Goal: Task Accomplishment & Management: Manage account settings

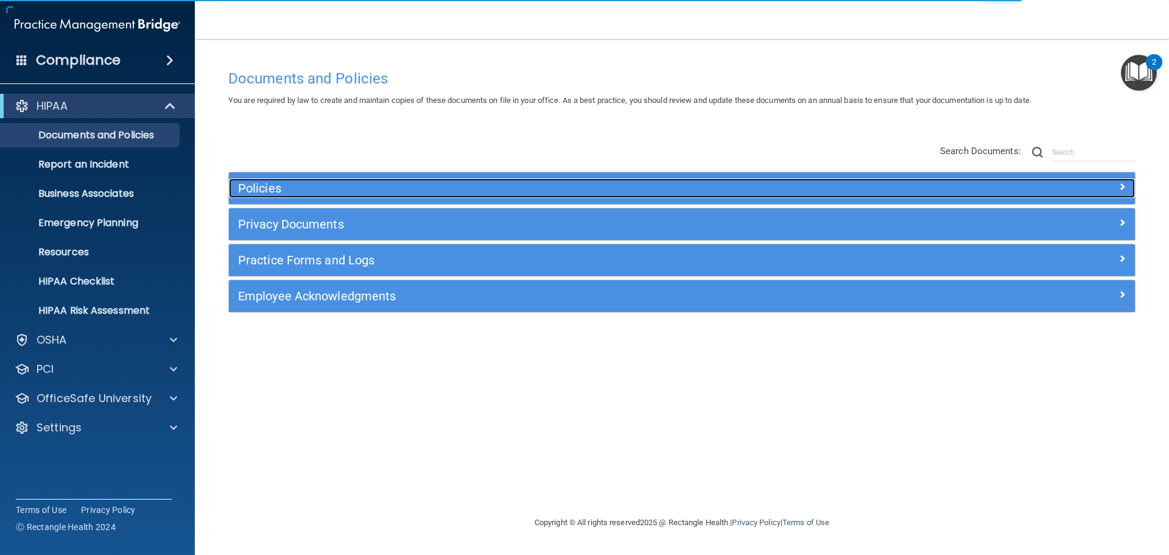
click at [263, 187] on h5 "Policies" at bounding box center [568, 187] width 661 height 13
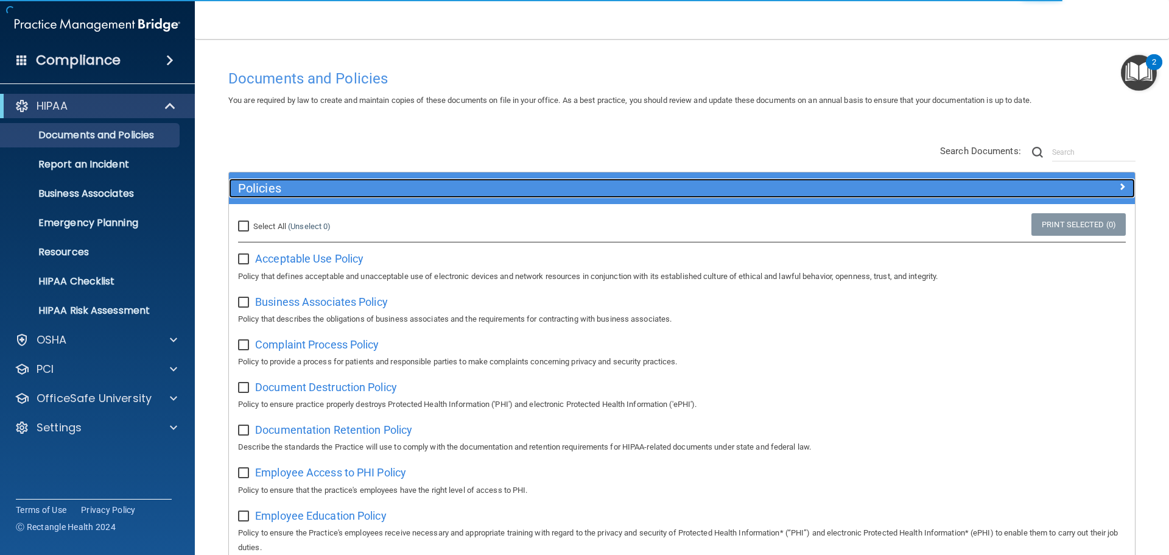
click at [263, 187] on h5 "Policies" at bounding box center [568, 187] width 661 height 13
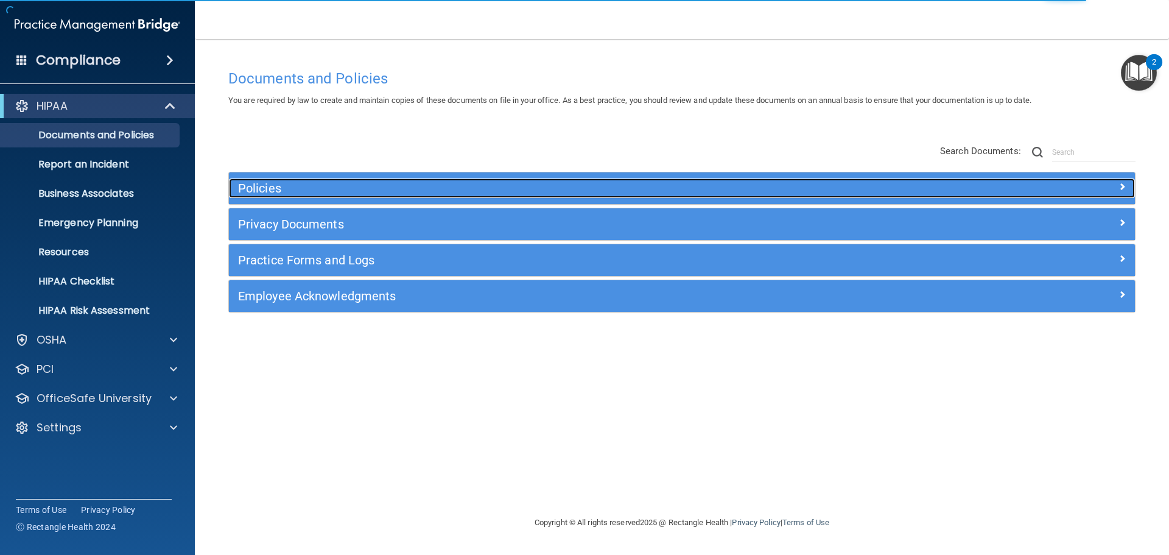
click at [263, 187] on h5 "Policies" at bounding box center [568, 187] width 661 height 13
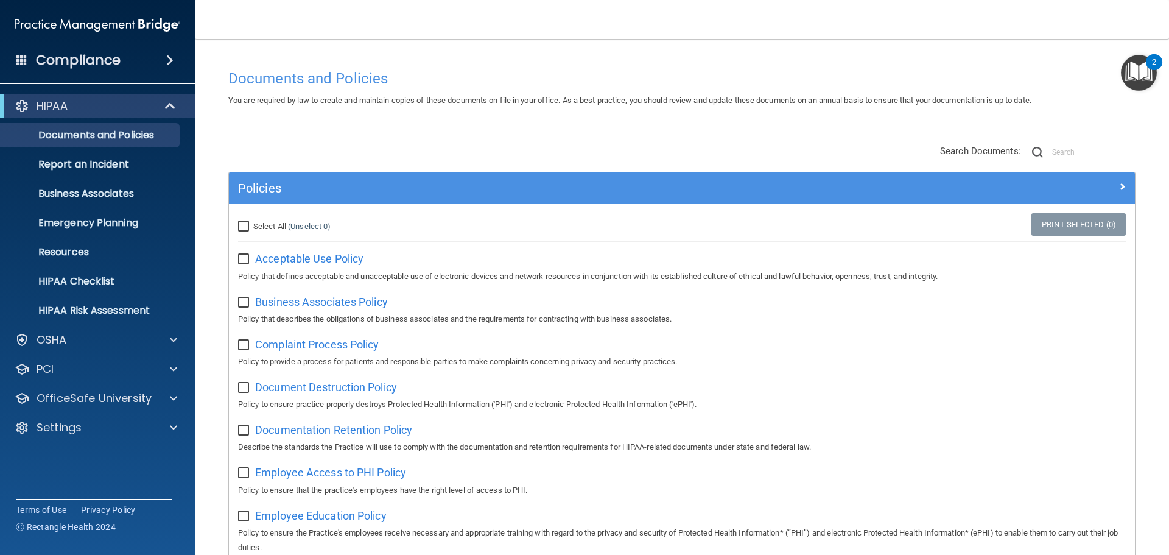
click at [275, 390] on span "Document Destruction Policy" at bounding box center [326, 387] width 142 height 13
click at [284, 345] on span "Complaint Process Policy" at bounding box center [317, 344] width 124 height 13
click at [241, 431] on input "checkbox" at bounding box center [245, 431] width 14 height 10
checkbox input "true"
click at [299, 434] on span "Documentation Retention Policy" at bounding box center [333, 429] width 157 height 13
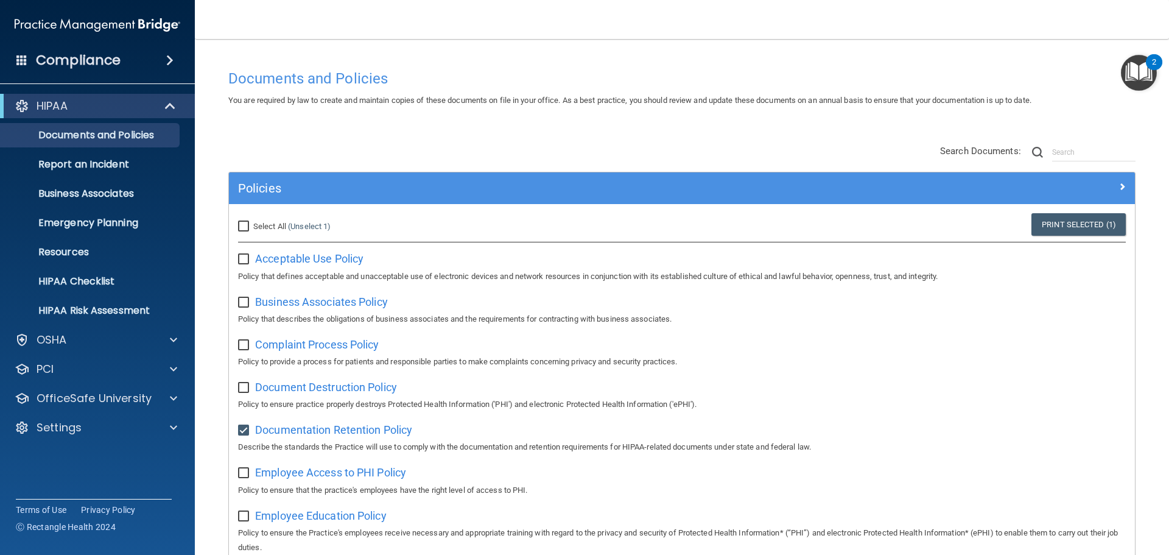
click at [248, 474] on input "checkbox" at bounding box center [245, 473] width 14 height 10
checkbox input "true"
click at [325, 479] on span "Employee Access to PHI Policy" at bounding box center [330, 472] width 151 height 13
click at [242, 306] on input "checkbox" at bounding box center [245, 303] width 14 height 10
checkbox input "true"
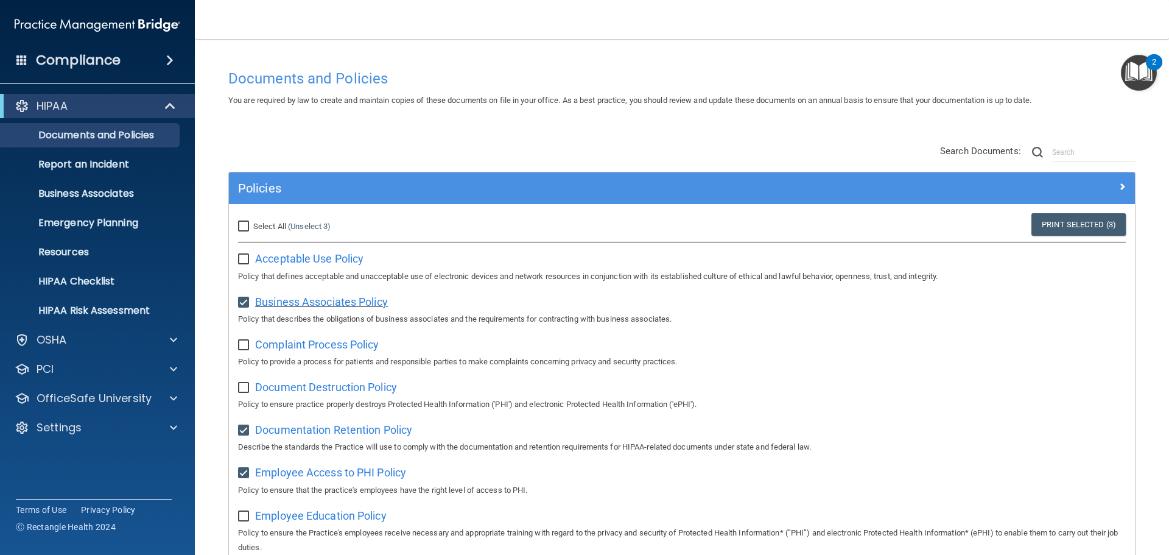
click at [271, 304] on span "Business Associates Policy" at bounding box center [321, 301] width 133 height 13
click at [246, 518] on input "checkbox" at bounding box center [245, 516] width 14 height 10
checkbox input "true"
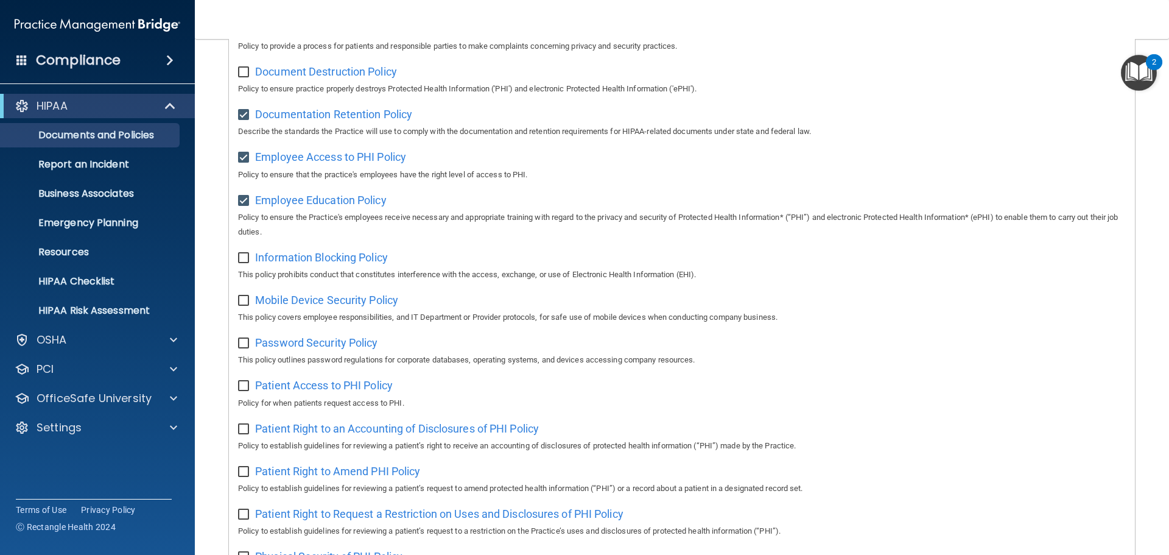
scroll to position [318, 0]
click at [242, 303] on input "checkbox" at bounding box center [245, 298] width 14 height 10
checkbox input "true"
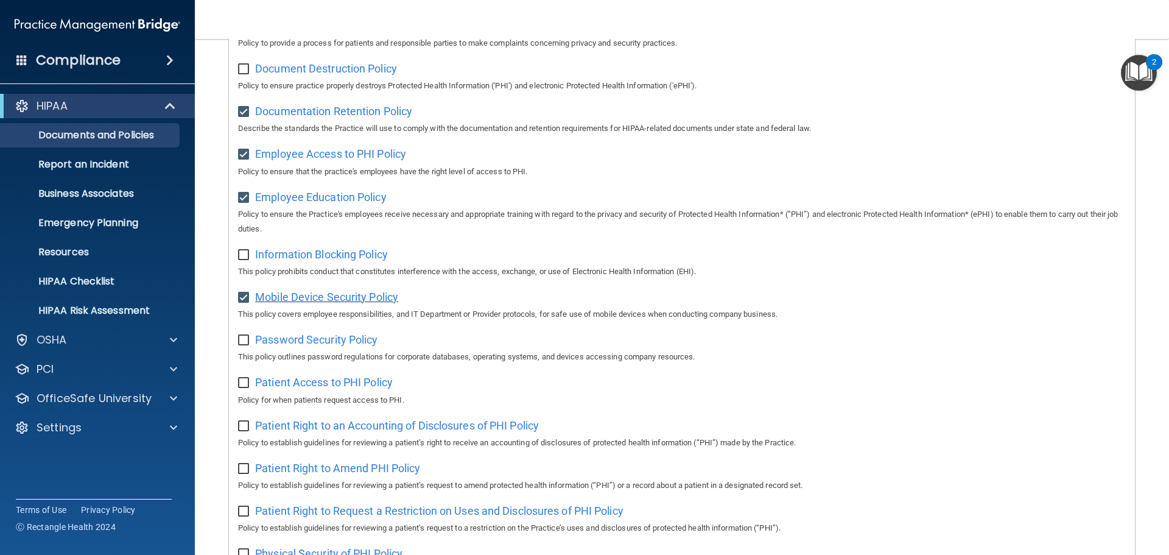
click at [278, 301] on span "Mobile Device Security Policy" at bounding box center [326, 296] width 143 height 13
click at [242, 258] on input "checkbox" at bounding box center [245, 255] width 14 height 10
checkbox input "true"
click at [292, 256] on span "Information Blocking Policy" at bounding box center [321, 254] width 133 height 13
click at [307, 197] on span "Employee Education Policy" at bounding box center [321, 197] width 132 height 13
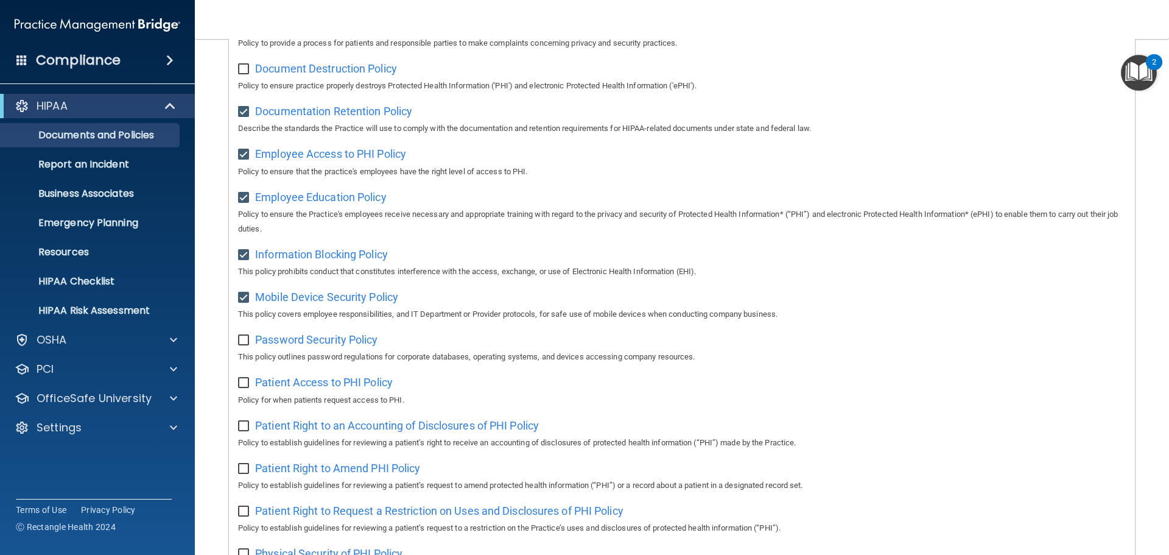
click at [247, 76] on div "Document Destruction Policy Policy to ensure practice properly destroys Protect…" at bounding box center [682, 75] width 888 height 35
click at [246, 74] on input "checkbox" at bounding box center [245, 70] width 14 height 10
checkbox input "true"
click at [314, 203] on span "Employee Education Policy" at bounding box center [321, 197] width 132 height 13
click at [312, 261] on span "Information Blocking Policy" at bounding box center [321, 254] width 133 height 13
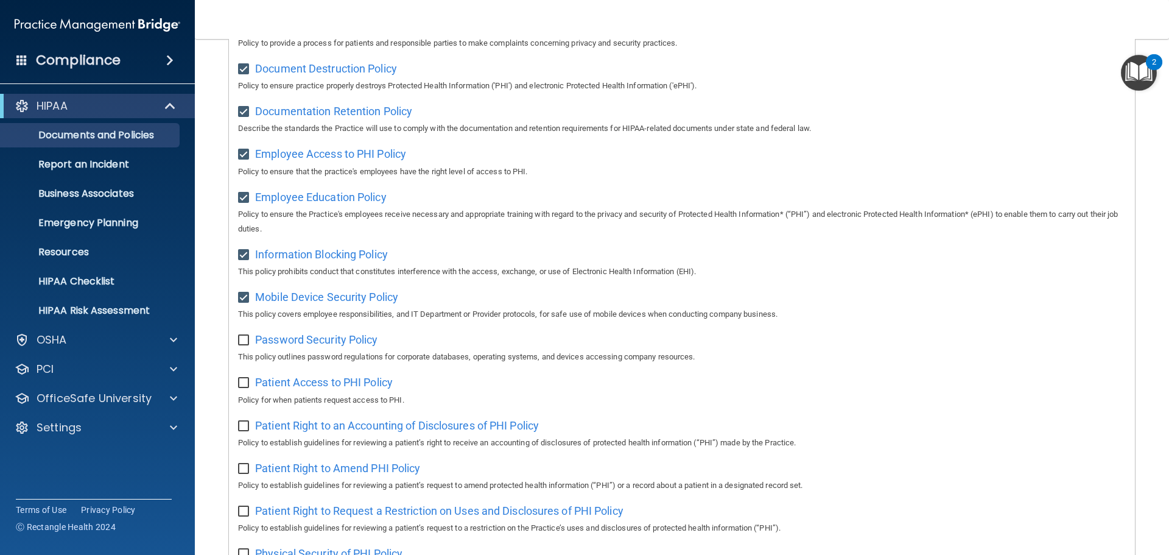
click at [240, 345] on input "checkbox" at bounding box center [245, 341] width 14 height 10
checkbox input "true"
click at [290, 346] on span "Password Security Policy" at bounding box center [316, 339] width 122 height 13
click at [240, 385] on input "checkbox" at bounding box center [245, 383] width 14 height 10
checkbox input "true"
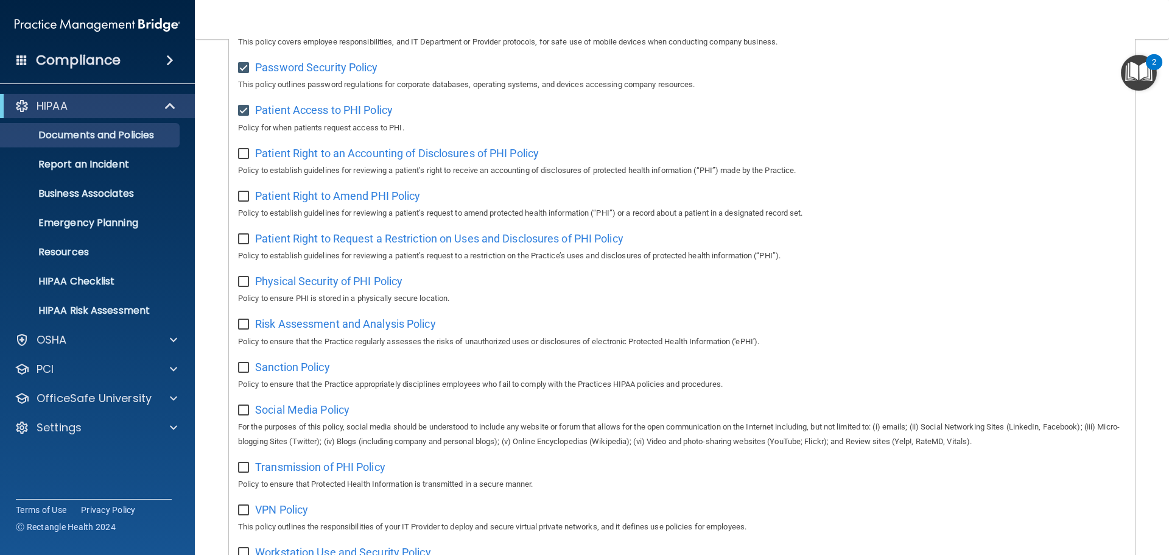
scroll to position [502, 0]
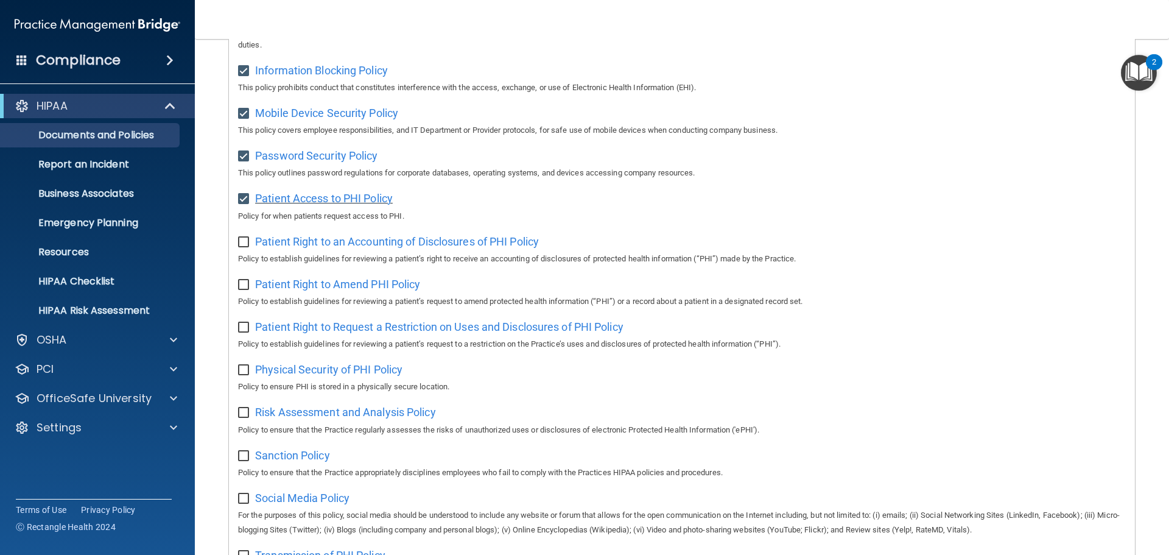
click at [370, 205] on span "Patient Access to PHI Policy" at bounding box center [324, 198] width 138 height 13
click at [241, 247] on input "checkbox" at bounding box center [245, 242] width 14 height 10
checkbox input "true"
click at [456, 248] on span "Patient Right to an Accounting of Disclosures of PHI Policy" at bounding box center [397, 241] width 284 height 13
click at [245, 290] on input "checkbox" at bounding box center [245, 285] width 14 height 10
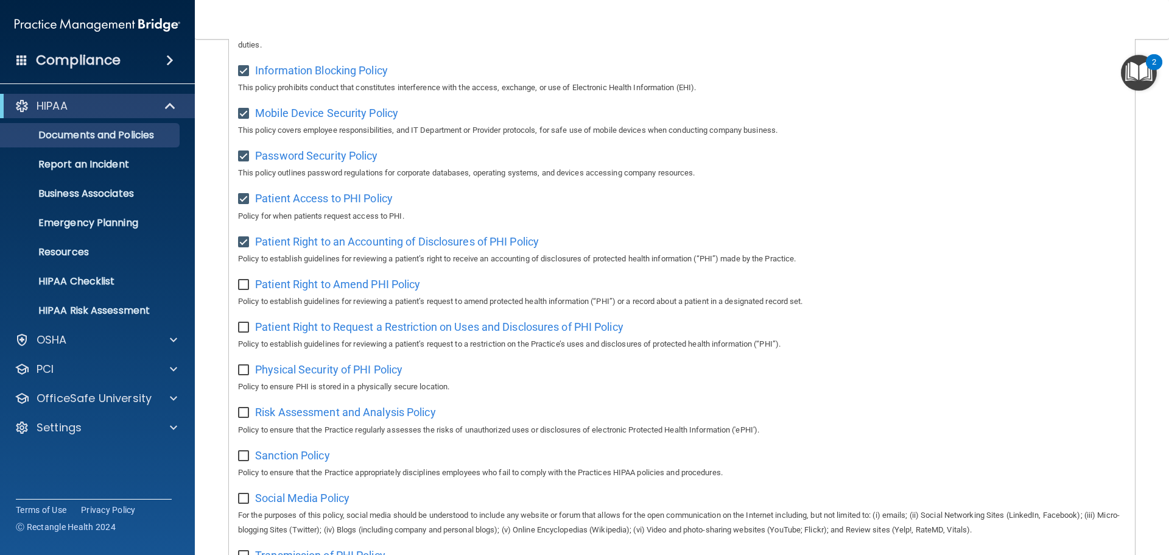
checkbox input "true"
click at [385, 290] on span "Patient Right to Amend PHI Policy" at bounding box center [337, 284] width 165 height 13
click at [243, 332] on input "checkbox" at bounding box center [245, 328] width 14 height 10
checkbox input "true"
click at [300, 331] on span "Patient Right to Request a Restriction on Uses and Disclosures of PHI Policy" at bounding box center [439, 326] width 368 height 13
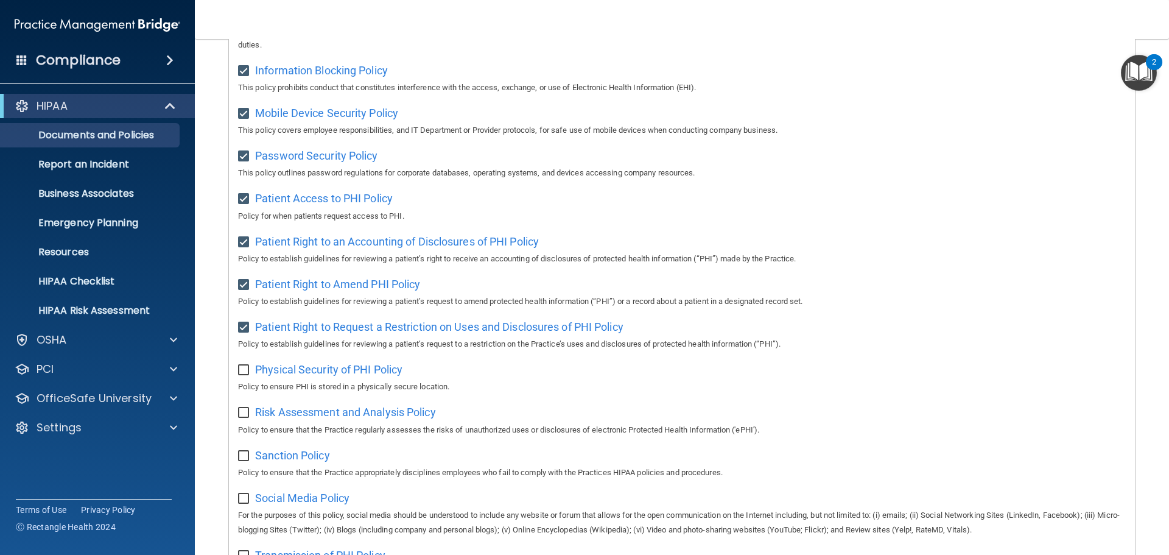
click at [237, 374] on div "Select All (Unselect 12) Unselect All Print Selected (12) Acceptable Use Policy…" at bounding box center [682, 192] width 906 height 980
click at [247, 375] on input "checkbox" at bounding box center [245, 370] width 14 height 10
checkbox input "true"
click at [387, 376] on span "Physical Security of PHI Policy" at bounding box center [328, 369] width 147 height 13
click at [345, 418] on span "Risk Assessment and Analysis Policy" at bounding box center [345, 412] width 181 height 13
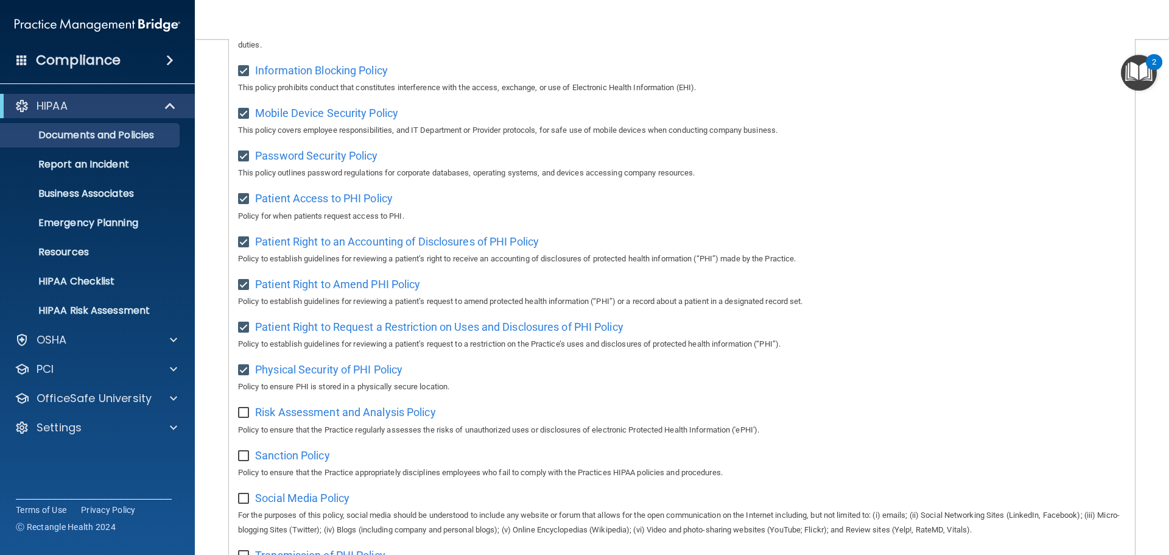
click at [242, 418] on input "checkbox" at bounding box center [245, 413] width 14 height 10
checkbox input "true"
click at [243, 461] on input "checkbox" at bounding box center [245, 456] width 14 height 10
checkbox input "true"
click at [286, 462] on span "Sanction Policy" at bounding box center [292, 455] width 75 height 13
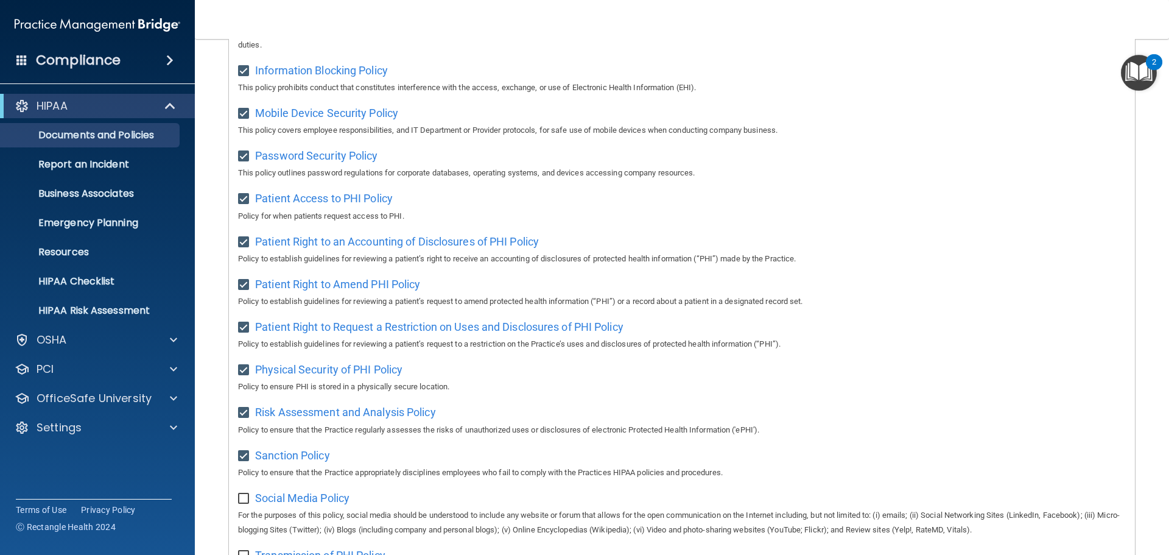
click at [233, 507] on div "Select All (Unselect 15) Unselect All Print Selected (15) Acceptable Use Policy…" at bounding box center [682, 192] width 906 height 980
click at [245, 504] on input "checkbox" at bounding box center [245, 499] width 14 height 10
checkbox input "true"
click at [311, 504] on span "Social Media Policy" at bounding box center [302, 497] width 94 height 13
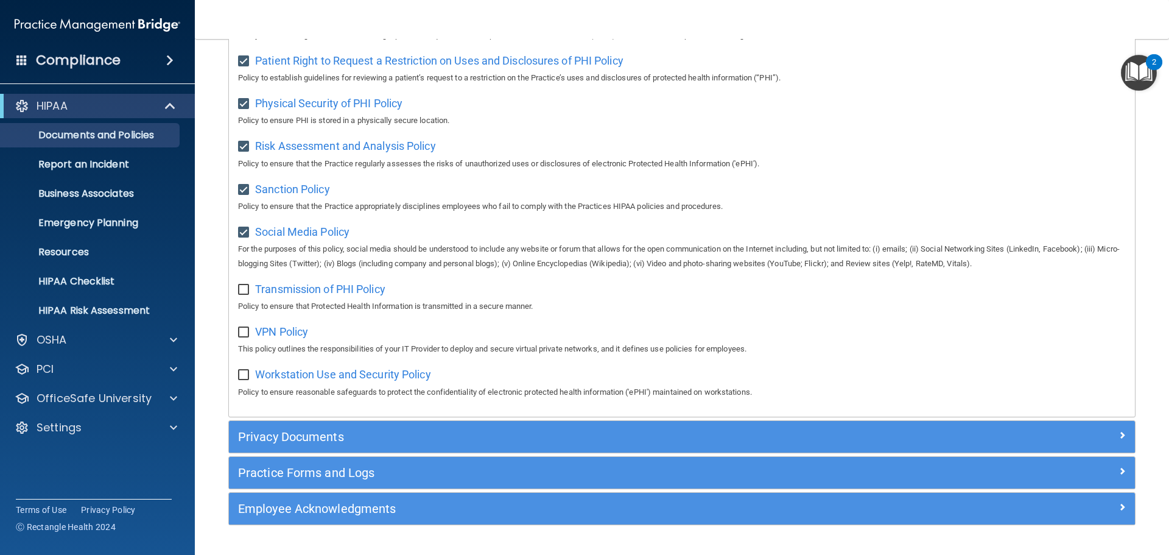
scroll to position [814, 0]
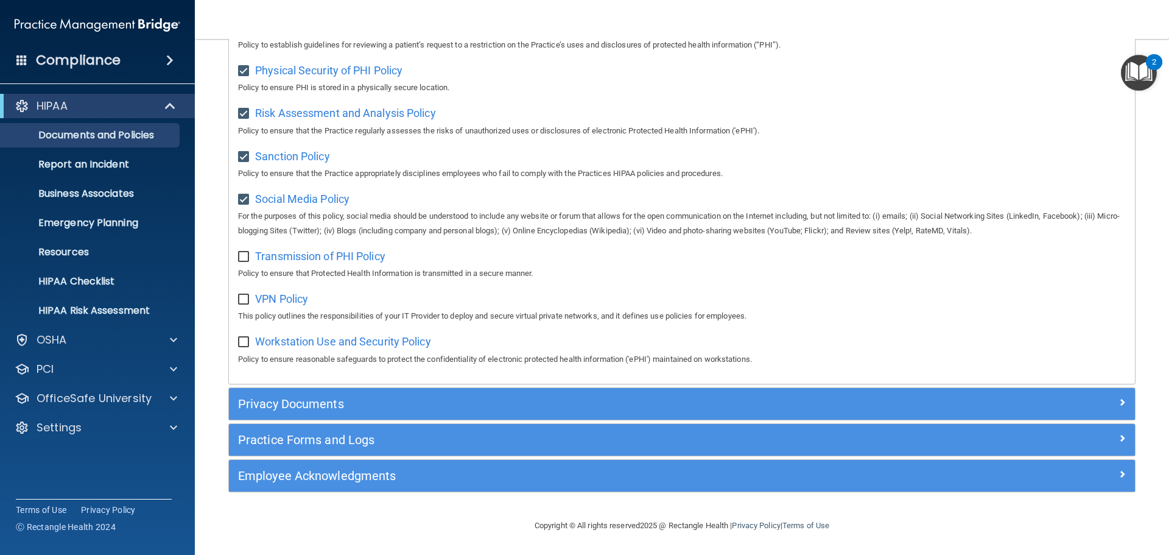
click at [247, 257] on input "checkbox" at bounding box center [245, 257] width 14 height 10
checkbox input "true"
click at [368, 252] on span "Transmission of PHI Policy" at bounding box center [320, 256] width 130 height 13
click at [242, 301] on input "checkbox" at bounding box center [245, 300] width 14 height 10
checkbox input "true"
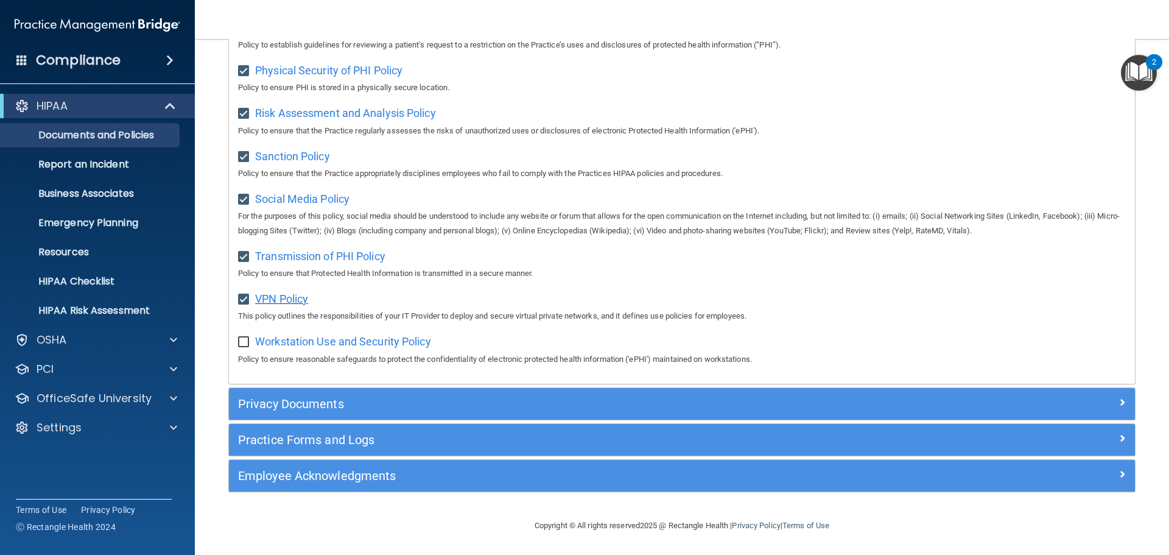
click at [295, 295] on span "VPN Policy" at bounding box center [281, 298] width 53 height 13
click at [241, 345] on input "checkbox" at bounding box center [245, 342] width 14 height 10
checkbox input "true"
click at [303, 342] on span "Workstation Use and Security Policy" at bounding box center [343, 341] width 176 height 13
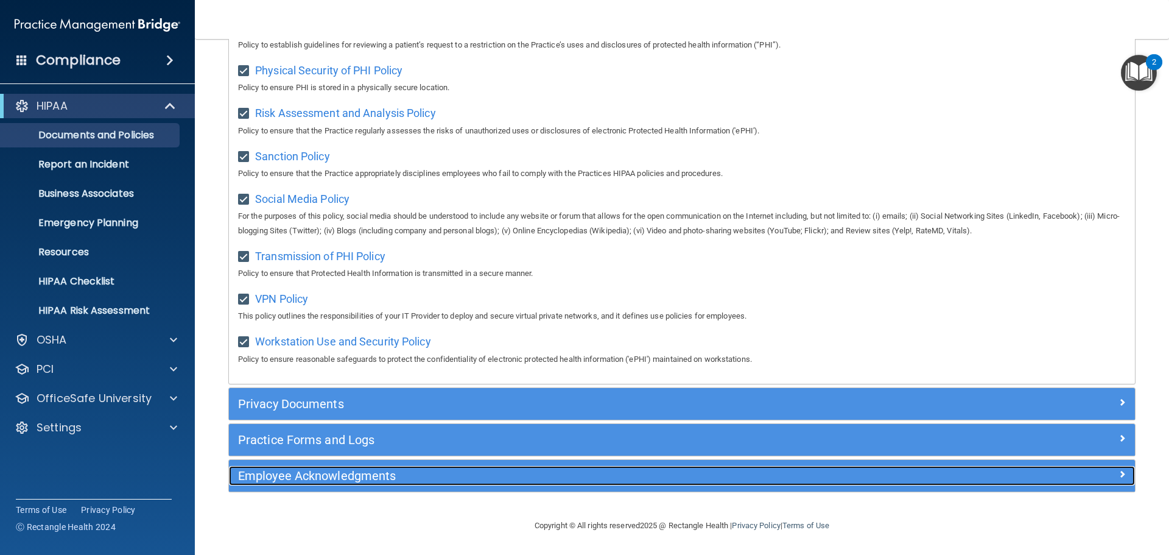
click at [425, 480] on h5 "Employee Acknowledgments" at bounding box center [568, 475] width 661 height 13
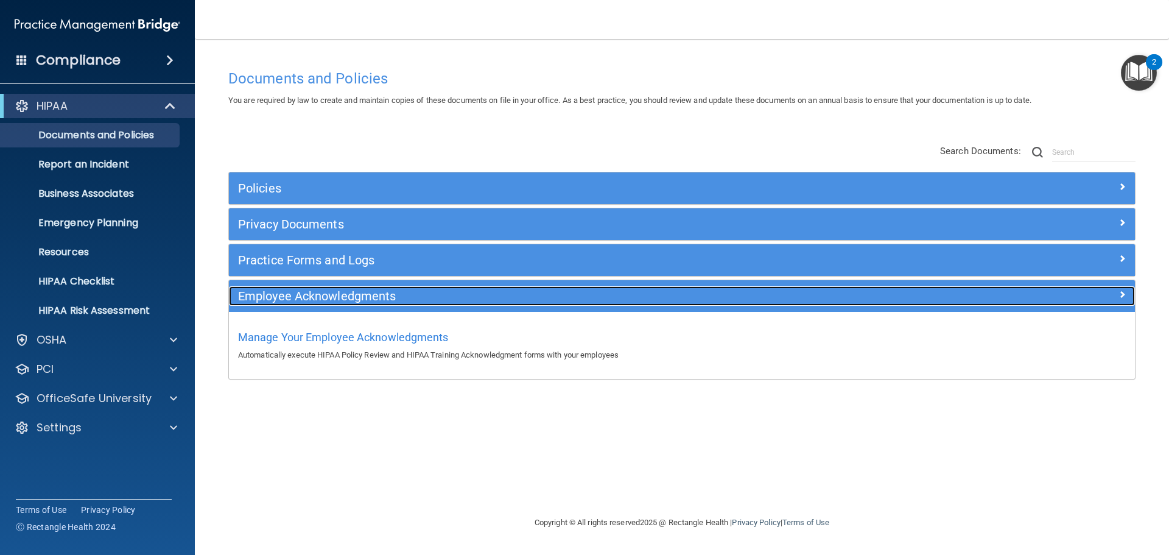
scroll to position [0, 0]
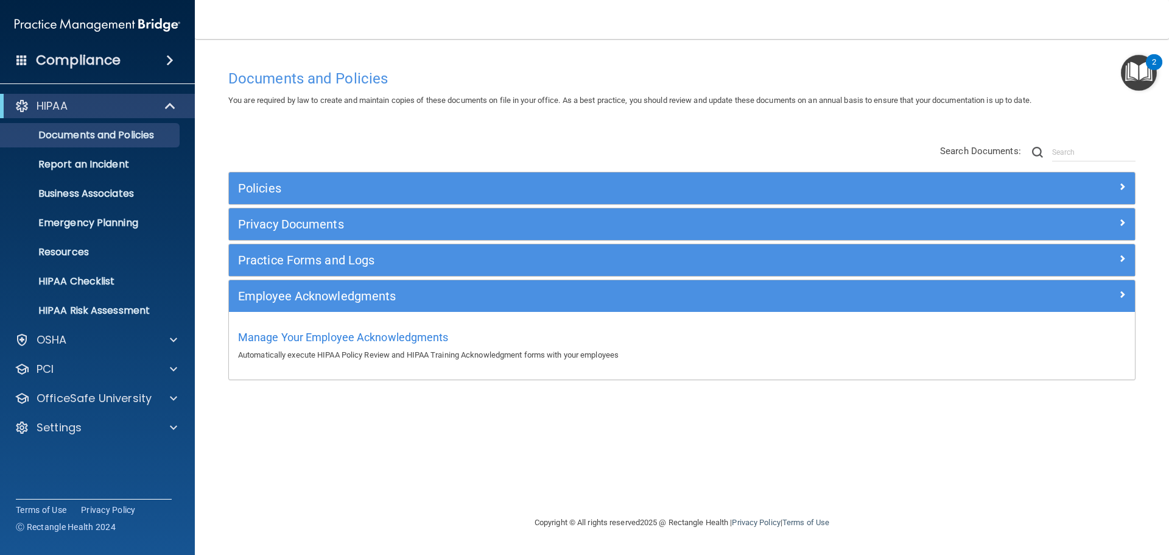
click at [415, 344] on div "Manage Your Employee Acknowledgments Automatically execute HIPAA Policy Review …" at bounding box center [682, 344] width 888 height 35
click at [435, 332] on span "Manage Your Employee Acknowledgments" at bounding box center [343, 337] width 211 height 13
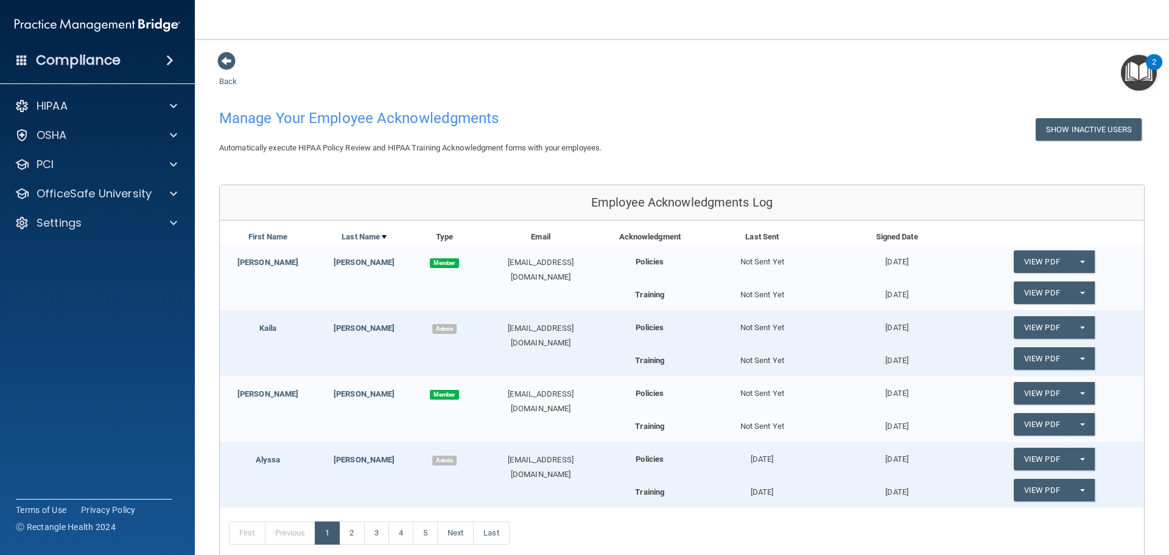
scroll to position [124, 0]
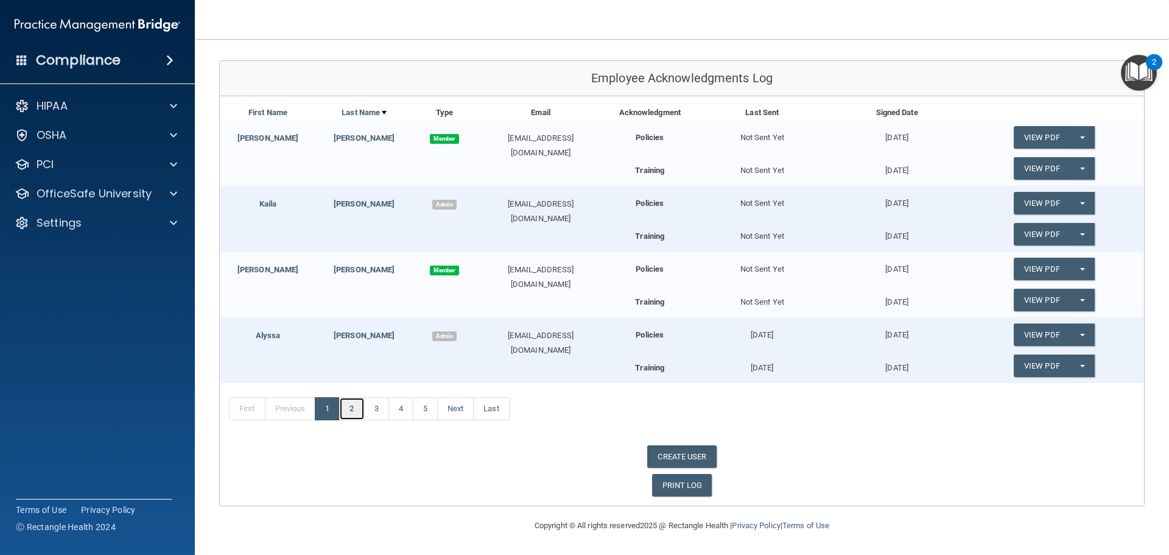
click at [353, 406] on link "2" at bounding box center [351, 408] width 25 height 23
click at [381, 410] on link "3" at bounding box center [376, 408] width 25 height 23
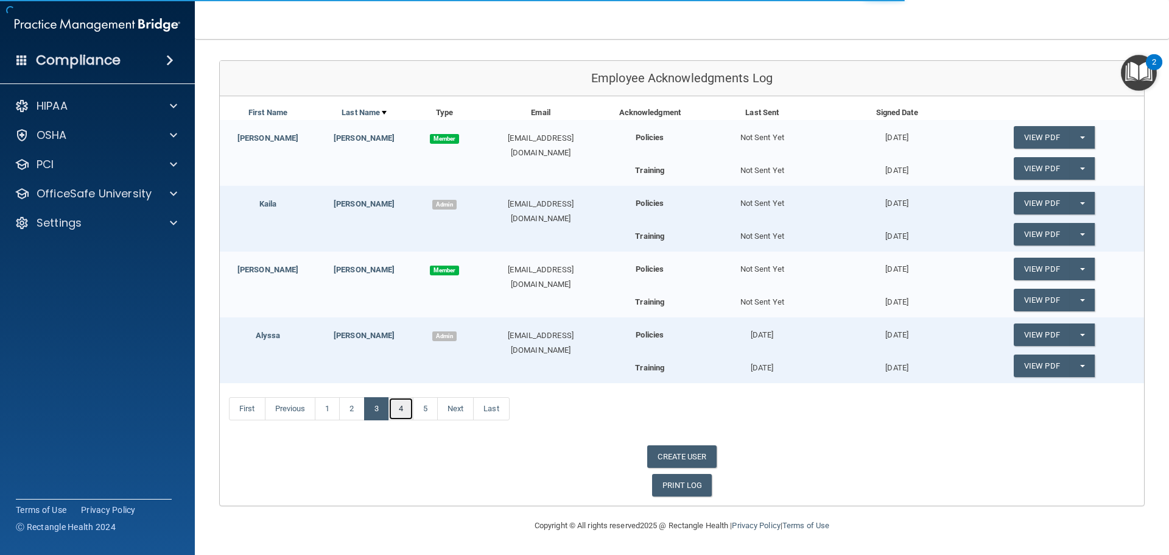
click at [397, 409] on link "4" at bounding box center [400, 408] width 25 height 23
click at [427, 405] on link "5" at bounding box center [425, 408] width 25 height 23
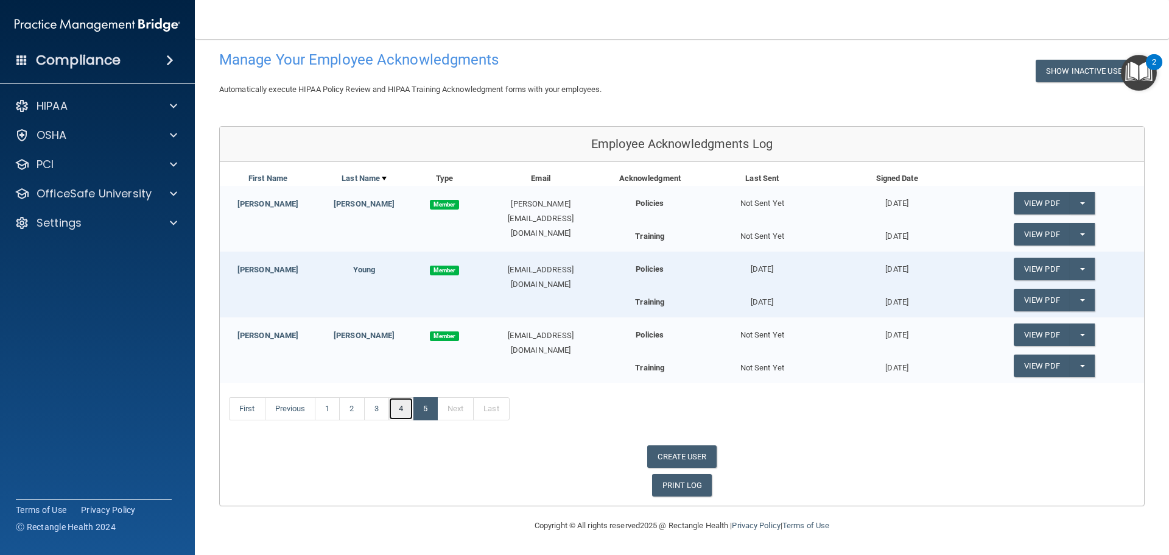
click at [404, 406] on link "4" at bounding box center [400, 408] width 25 height 23
click at [373, 403] on link "3" at bounding box center [376, 408] width 25 height 23
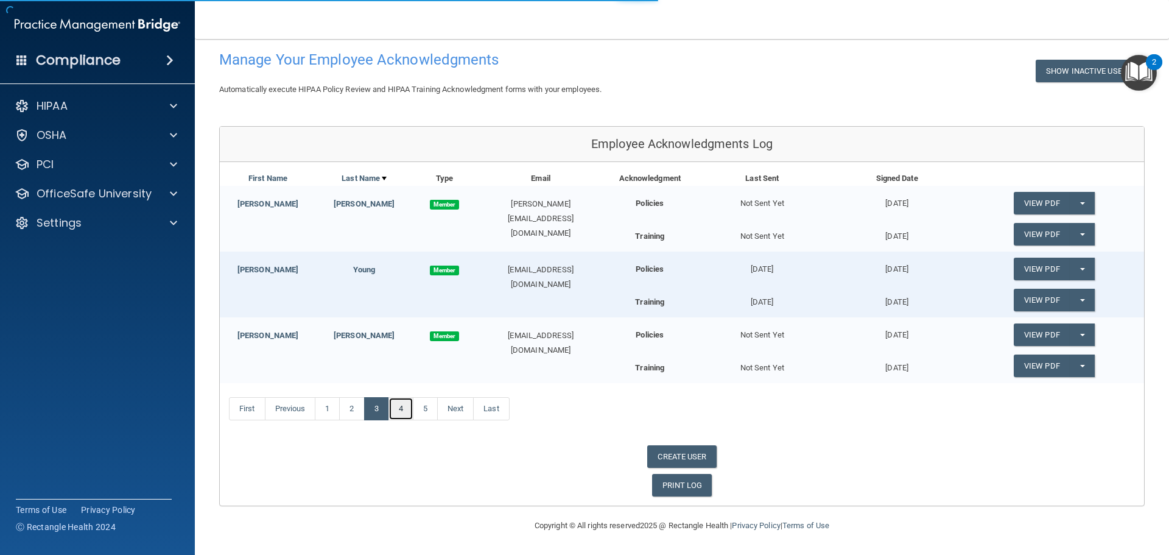
click at [404, 408] on link "4" at bounding box center [400, 408] width 25 height 23
click at [376, 403] on link "3" at bounding box center [376, 408] width 25 height 23
click at [346, 406] on link "2" at bounding box center [351, 408] width 25 height 23
click at [335, 405] on link "1" at bounding box center [327, 408] width 25 height 23
click at [336, 406] on link "1" at bounding box center [327, 408] width 25 height 23
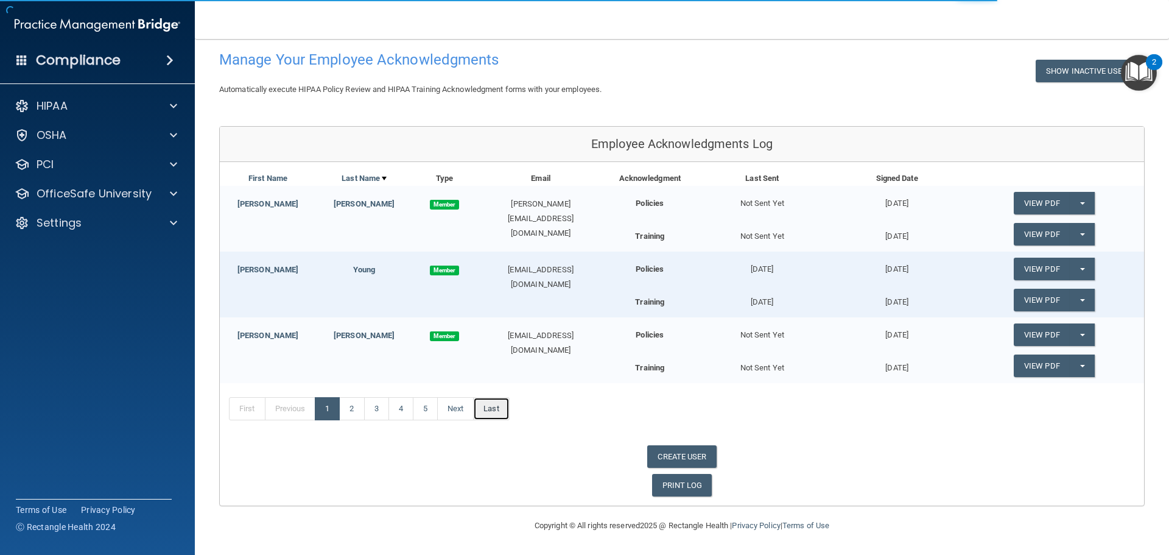
click at [494, 402] on link "Last" at bounding box center [491, 408] width 36 height 23
click at [250, 409] on link "First" at bounding box center [247, 408] width 37 height 23
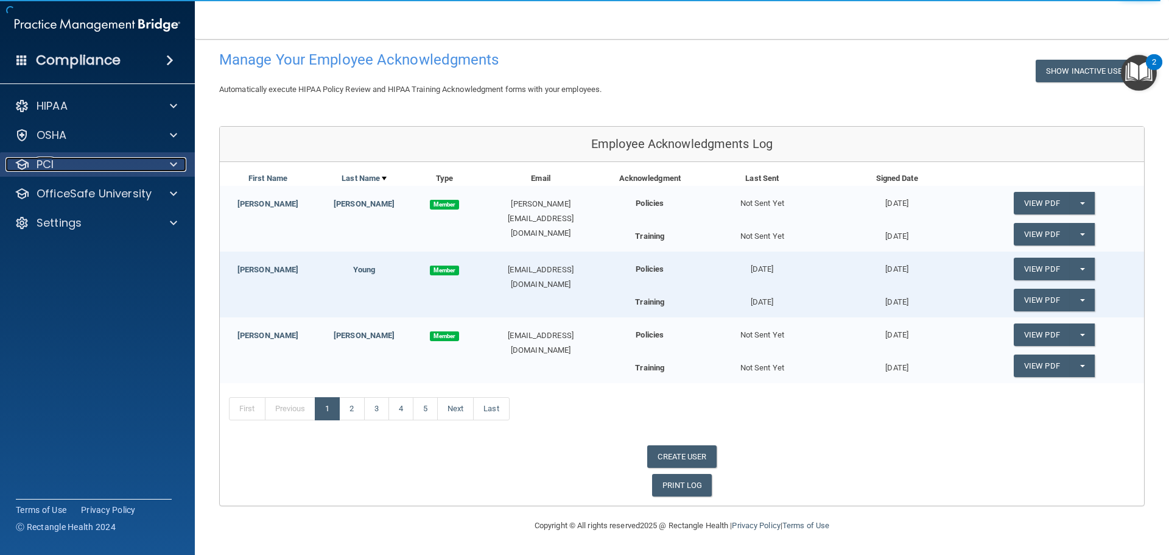
click at [130, 170] on div "PCI" at bounding box center [80, 164] width 151 height 15
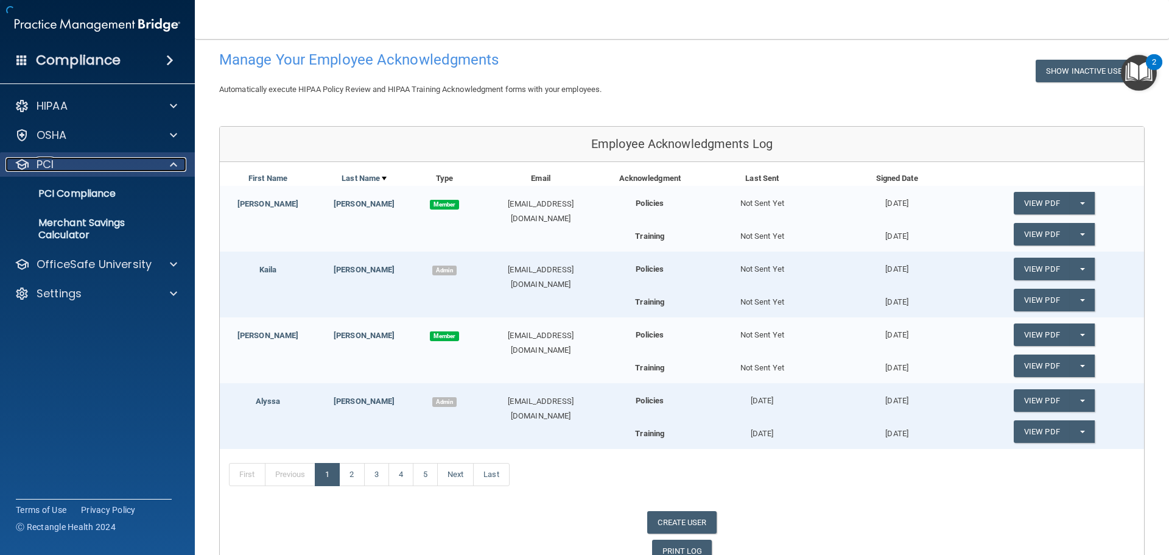
scroll to position [124, 0]
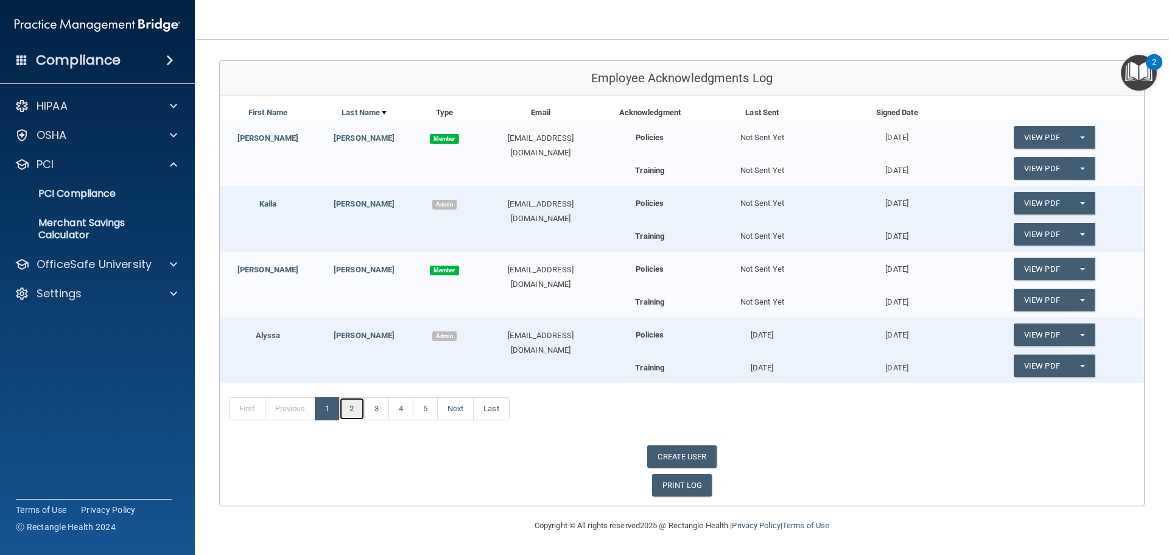
click at [355, 409] on link "2" at bounding box center [351, 408] width 25 height 23
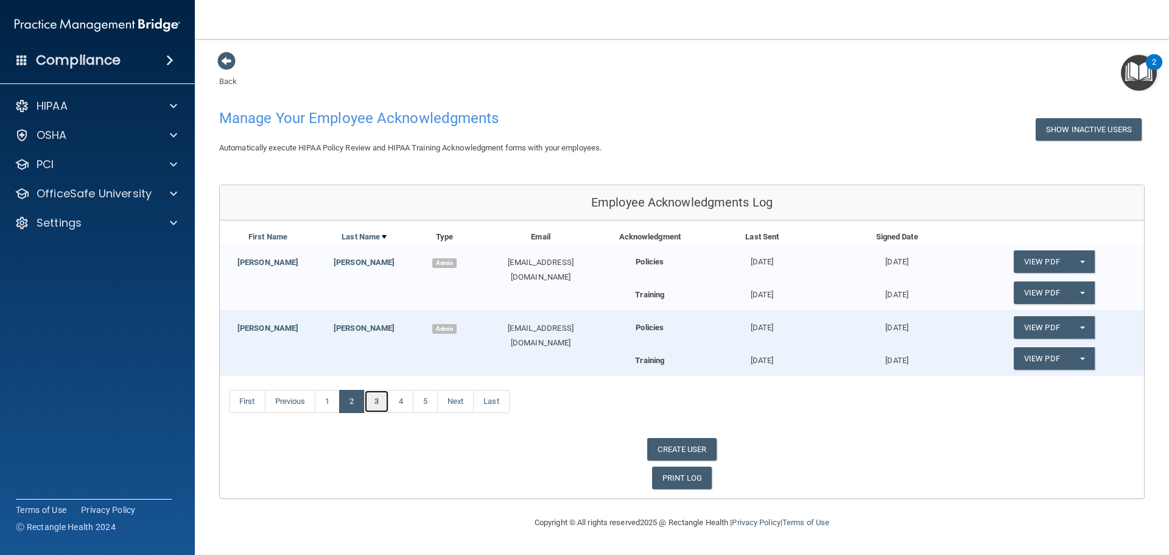
click at [381, 405] on link "3" at bounding box center [376, 401] width 25 height 23
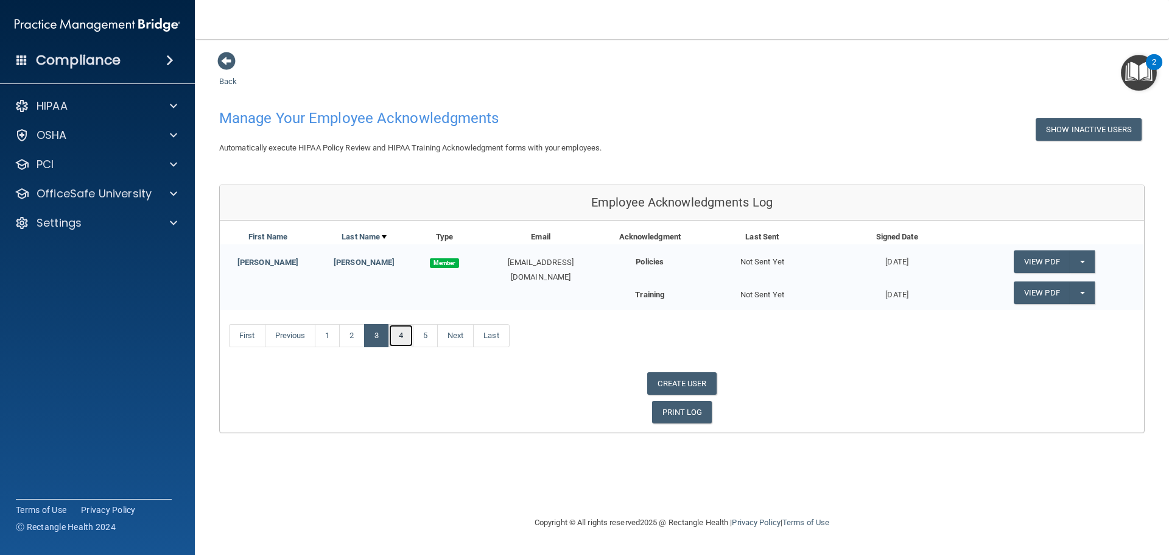
click at [404, 339] on link "4" at bounding box center [400, 335] width 25 height 23
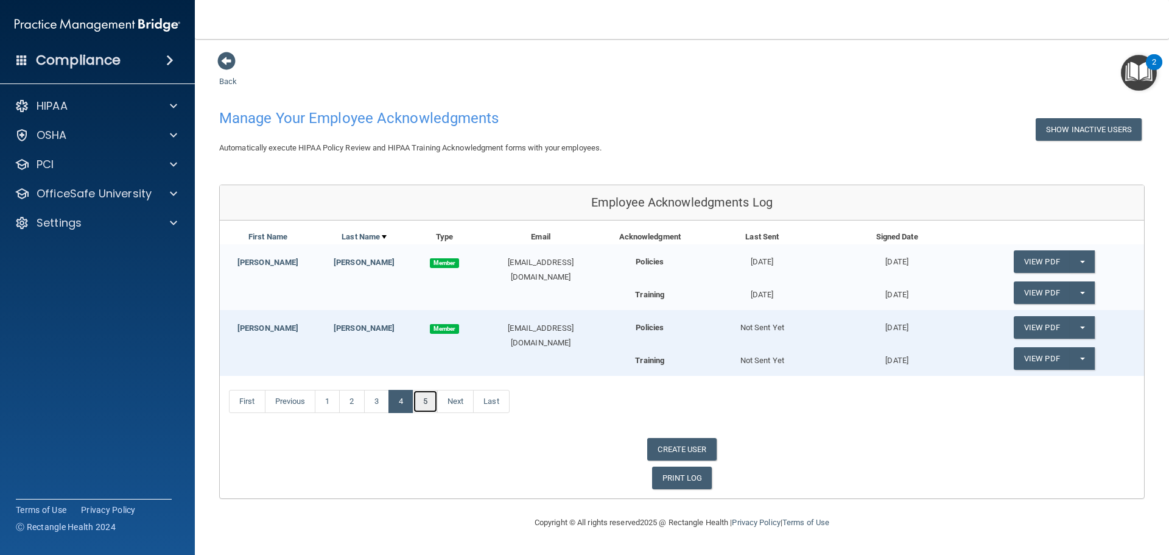
click at [436, 396] on link "5" at bounding box center [425, 401] width 25 height 23
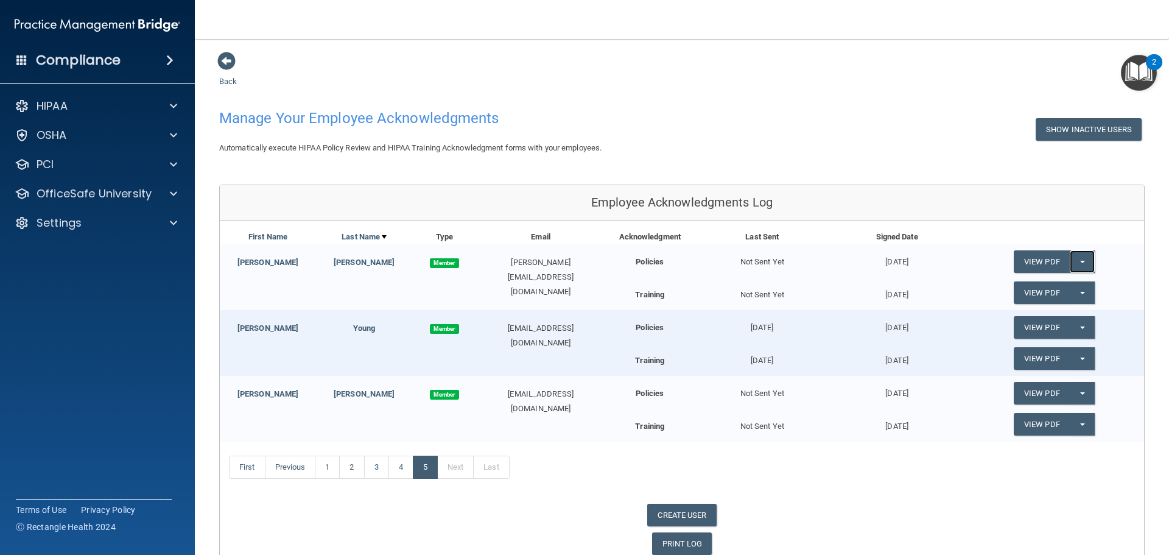
click at [1070, 267] on button "Split button!" at bounding box center [1082, 261] width 25 height 23
click at [1064, 290] on link "Update Acknowledgment" at bounding box center [1070, 286] width 112 height 18
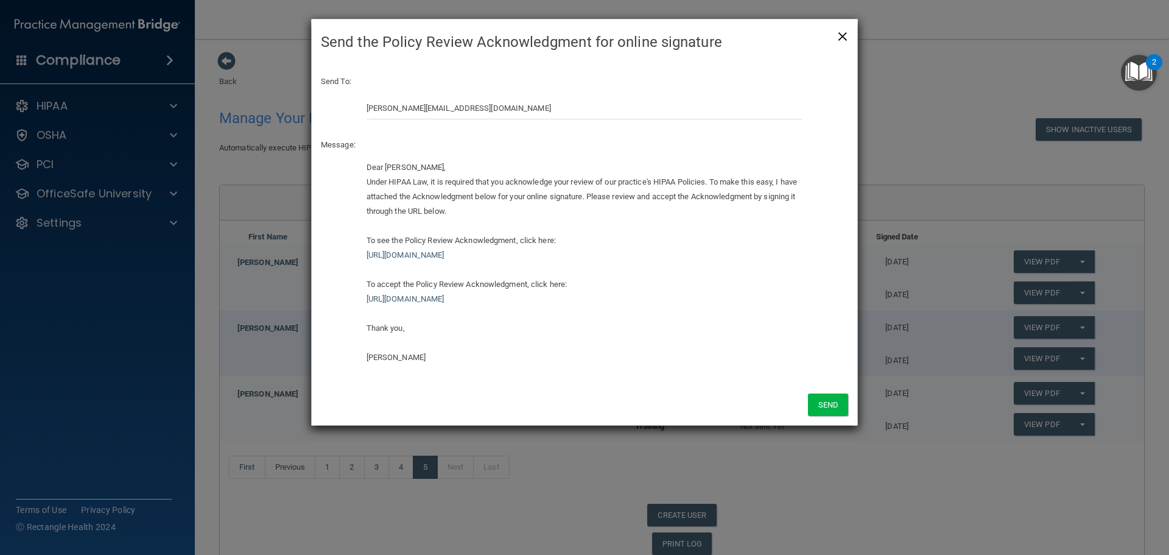
click at [846, 32] on span "×" at bounding box center [842, 35] width 11 height 24
